Goal: Check status: Check status

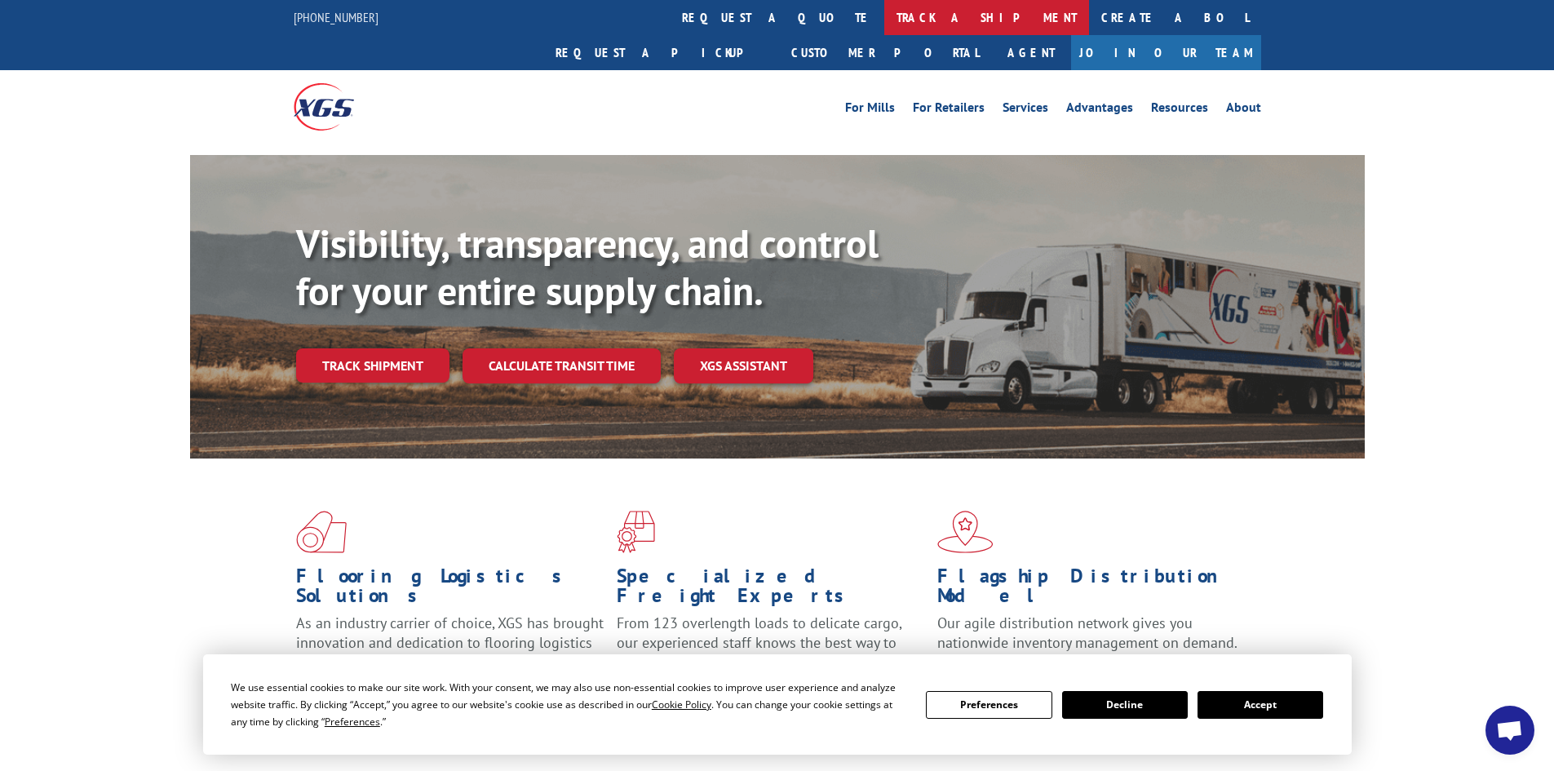
click at [884, 14] on link "track a shipment" at bounding box center [986, 17] width 205 height 35
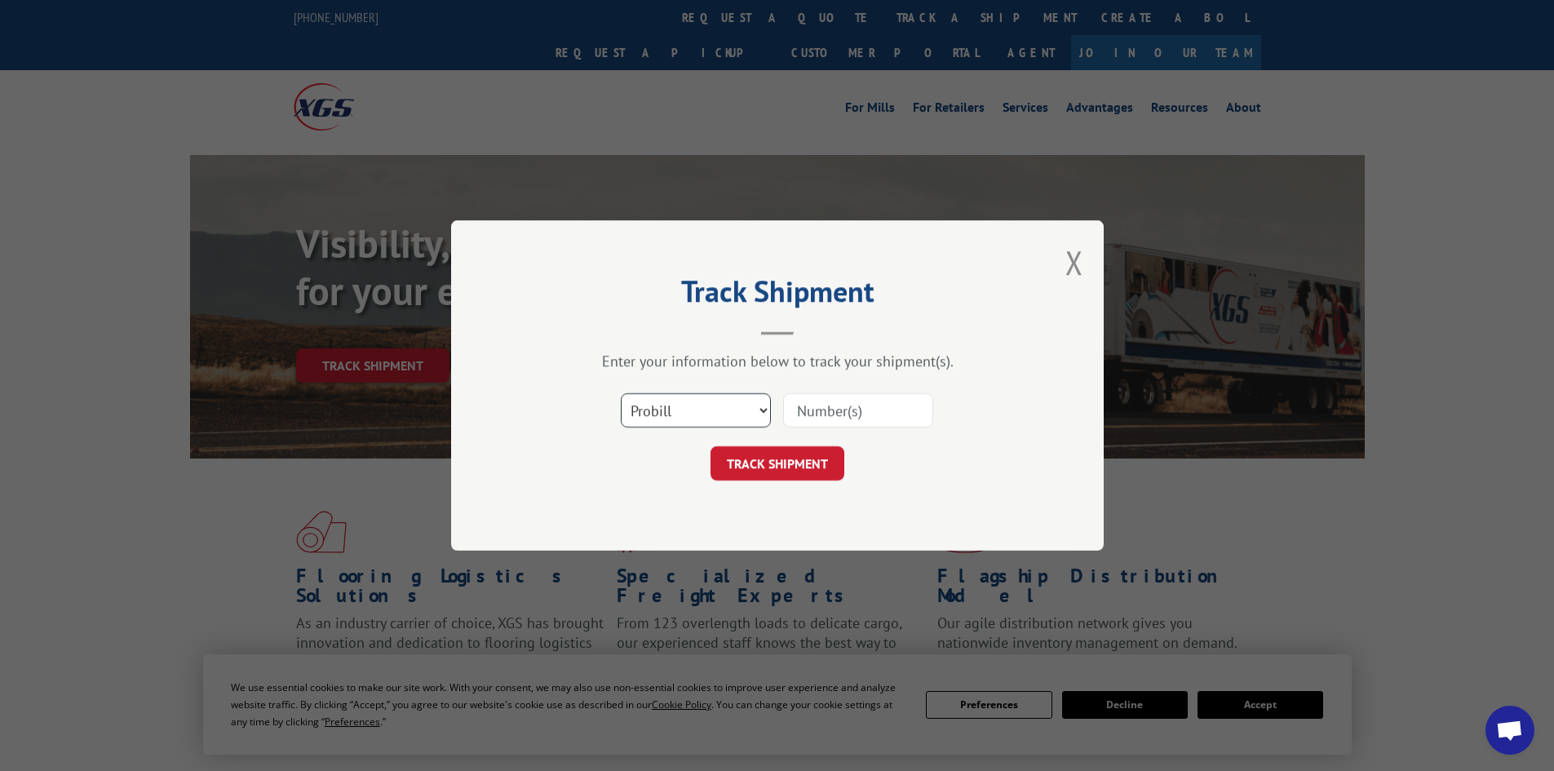
click at [720, 403] on select "Select category... Probill BOL PO" at bounding box center [696, 410] width 150 height 34
click at [621, 393] on select "Select category... Probill BOL PO" at bounding box center [696, 410] width 150 height 34
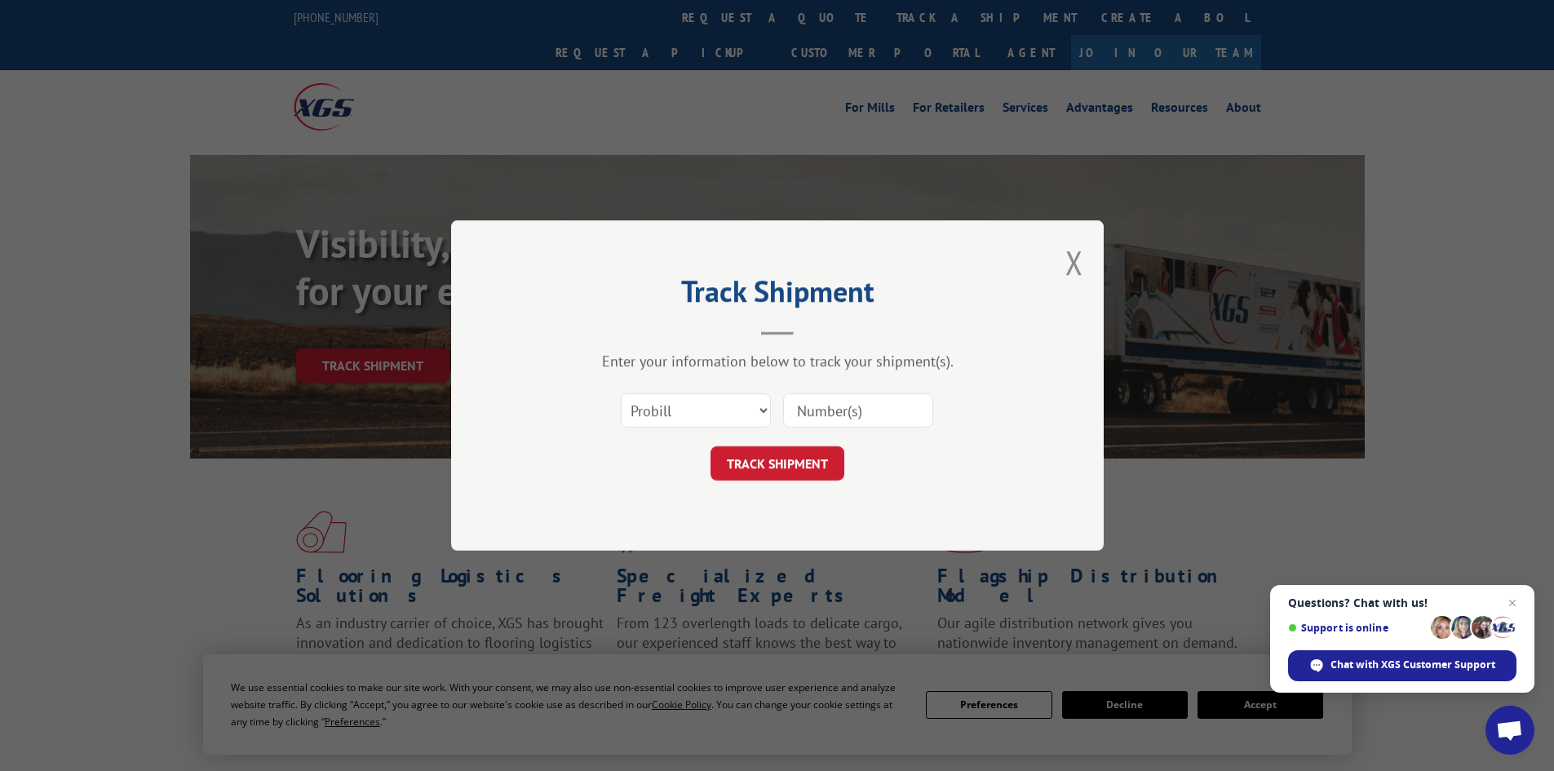
paste input "5225916"
type input "5225916"
click at [777, 468] on button "TRACK SHIPMENT" at bounding box center [778, 463] width 134 height 34
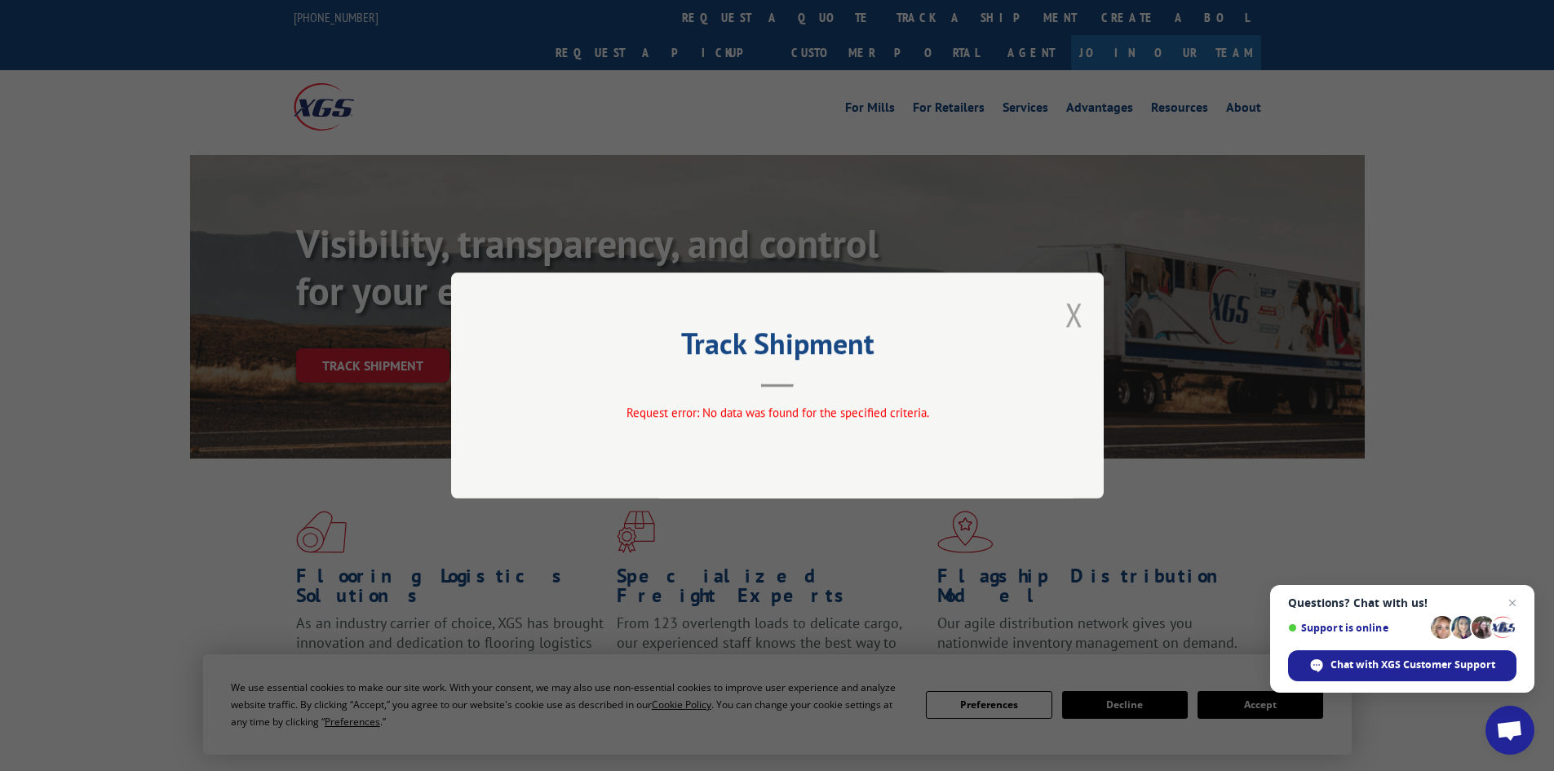
click at [1068, 315] on button "Close modal" at bounding box center [1074, 314] width 18 height 43
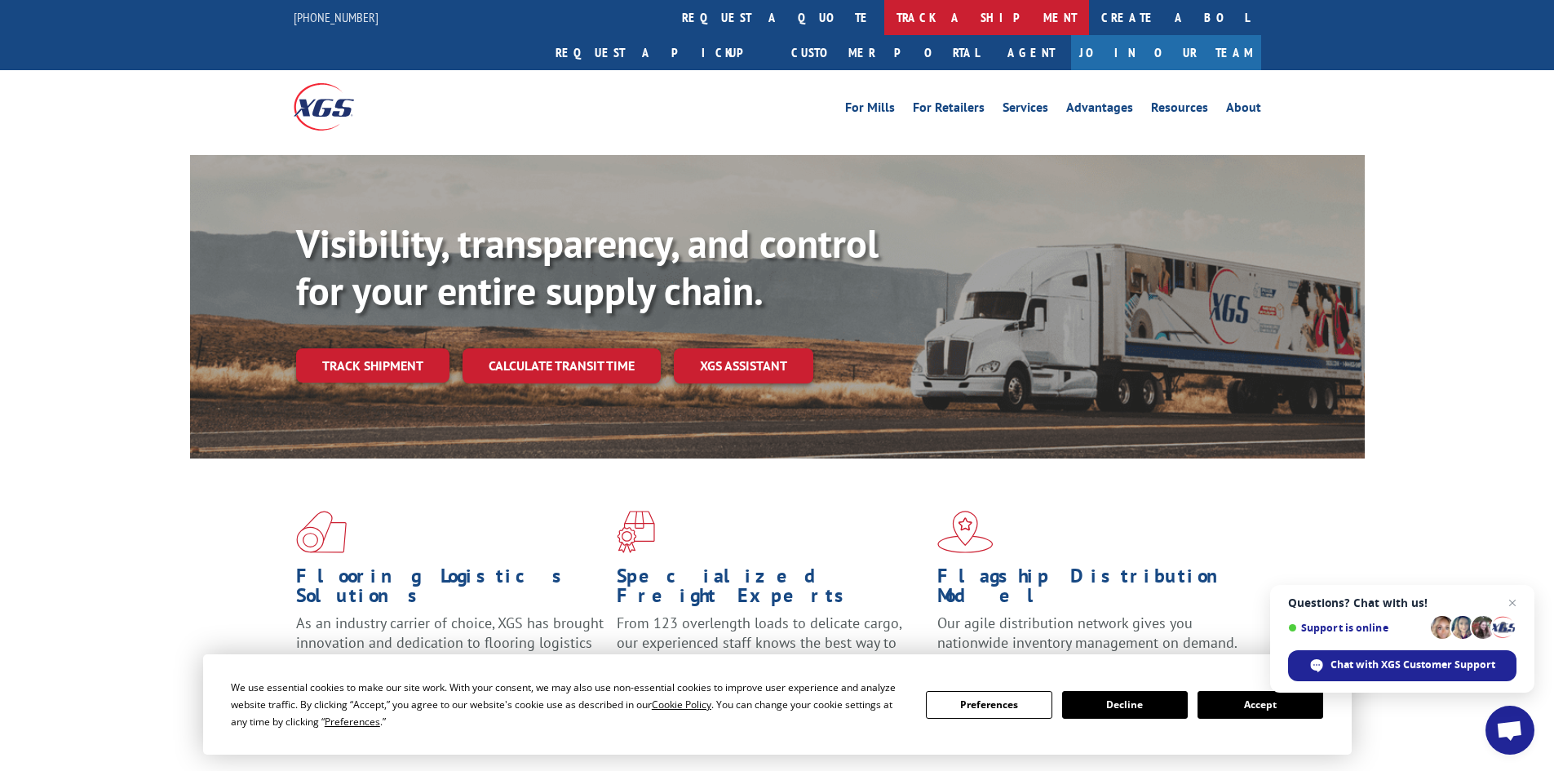
click at [884, 20] on link "track a shipment" at bounding box center [986, 17] width 205 height 35
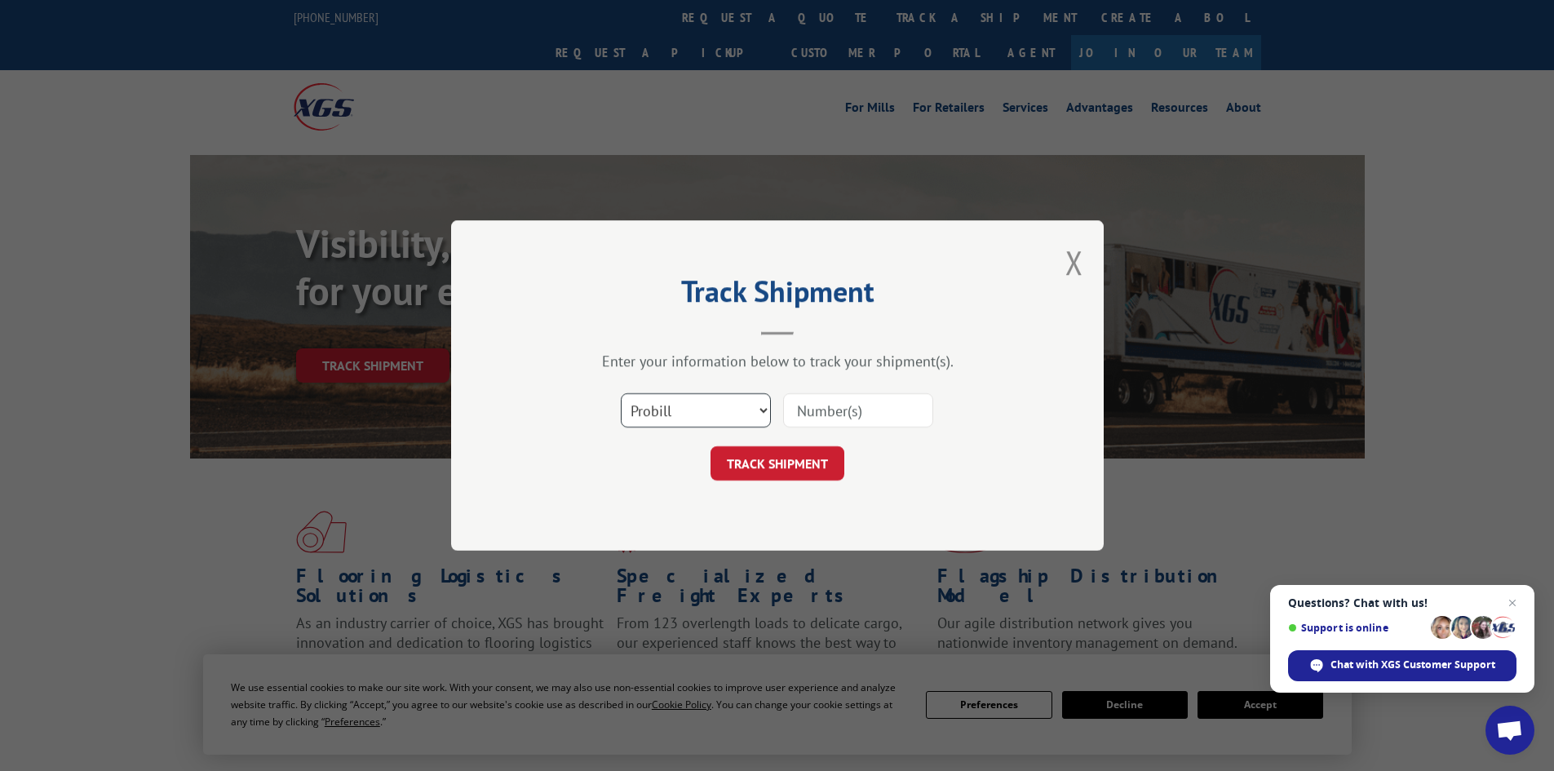
click at [693, 411] on select "Select category... Probill BOL PO" at bounding box center [696, 410] width 150 height 34
select select "bol"
click at [621, 393] on select "Select category... Probill BOL PO" at bounding box center [696, 410] width 150 height 34
paste input "5225916"
type input "5225916"
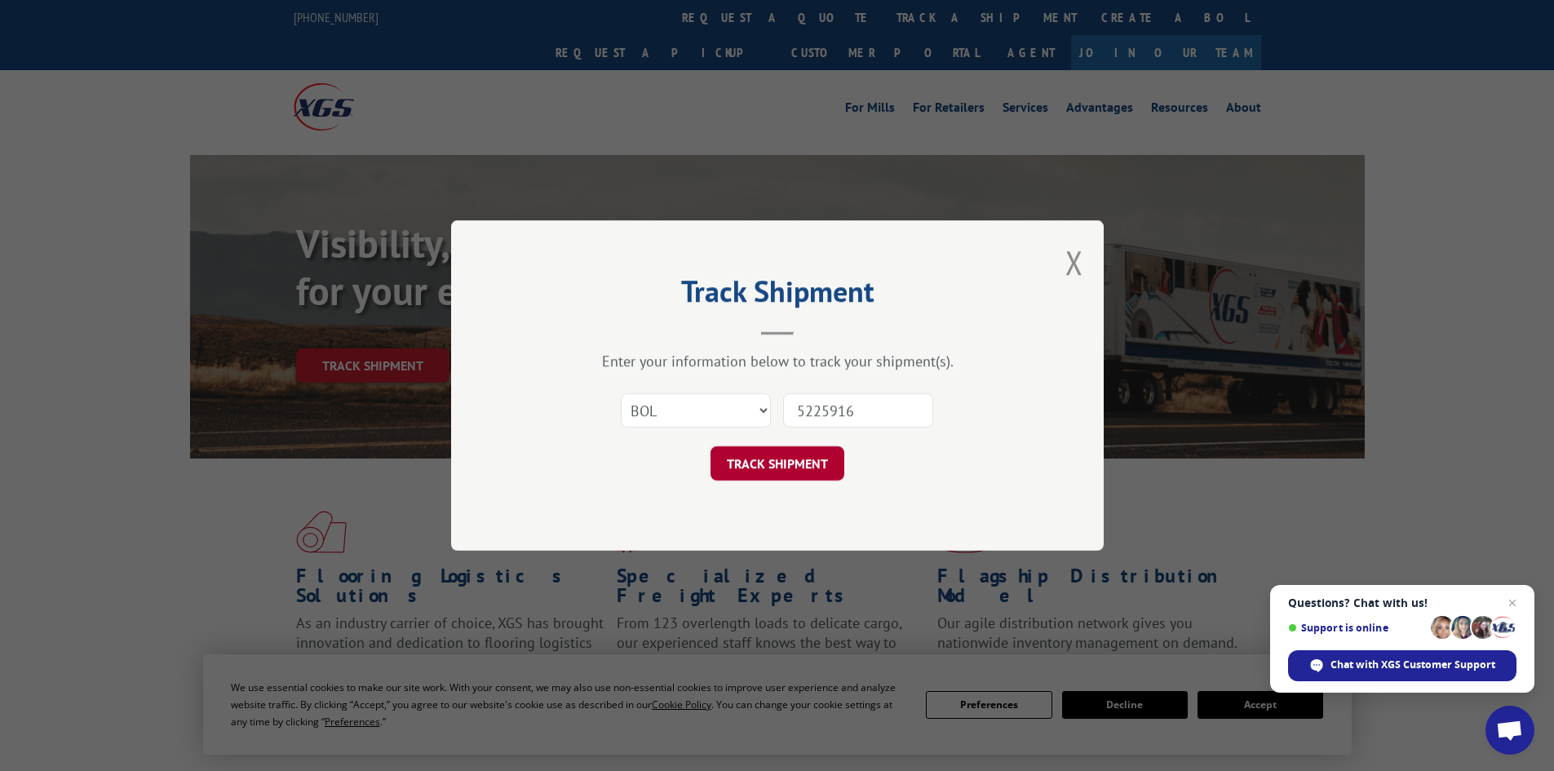
click at [786, 472] on button "TRACK SHIPMENT" at bounding box center [778, 463] width 134 height 34
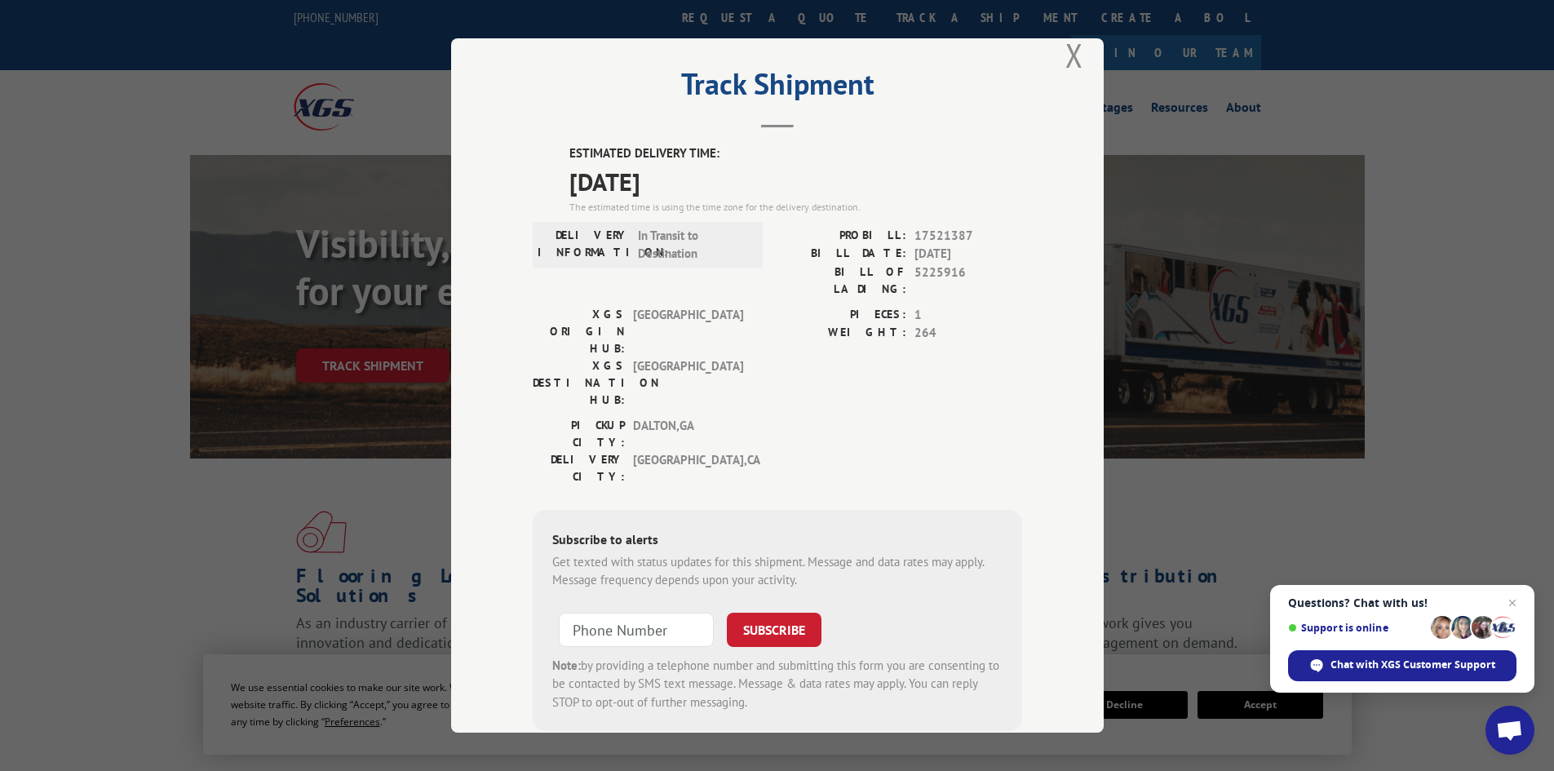
scroll to position [40, 0]
